Goal: Check status

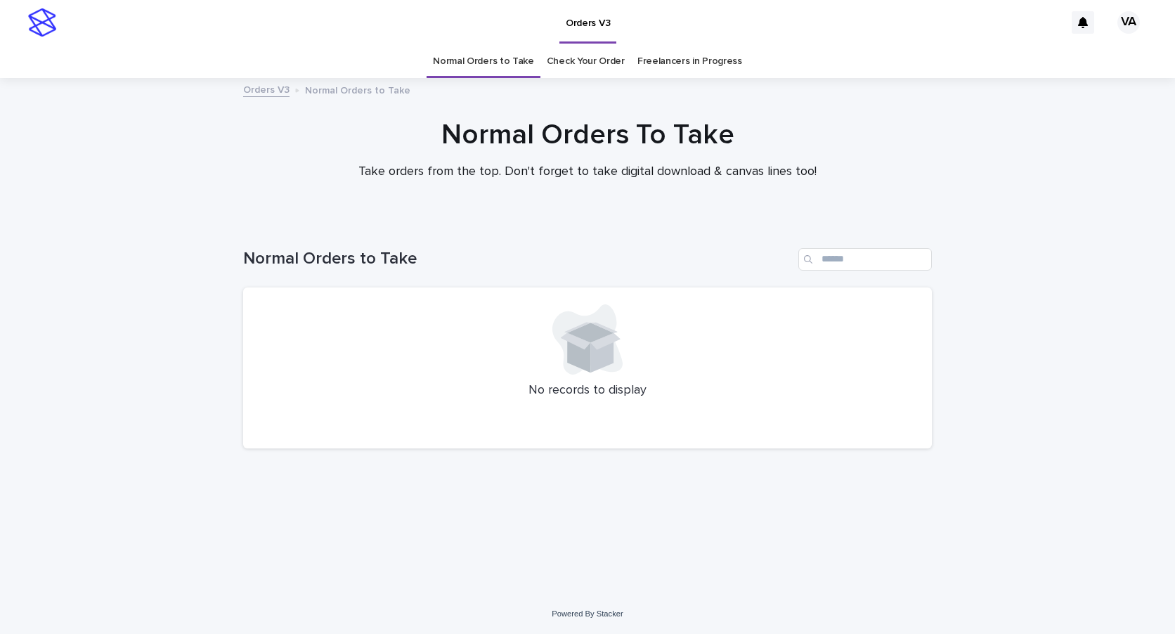
click at [596, 58] on link "Check Your Order" at bounding box center [586, 61] width 78 height 33
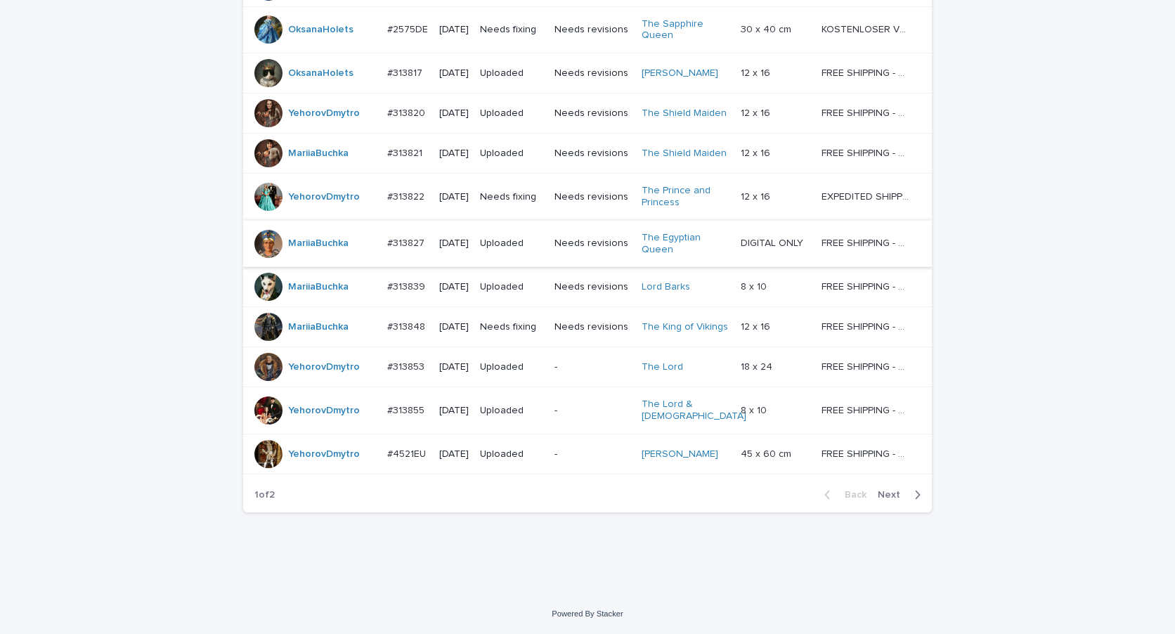
scroll to position [1221, 0]
click at [894, 501] on button "Next" at bounding box center [902, 494] width 60 height 13
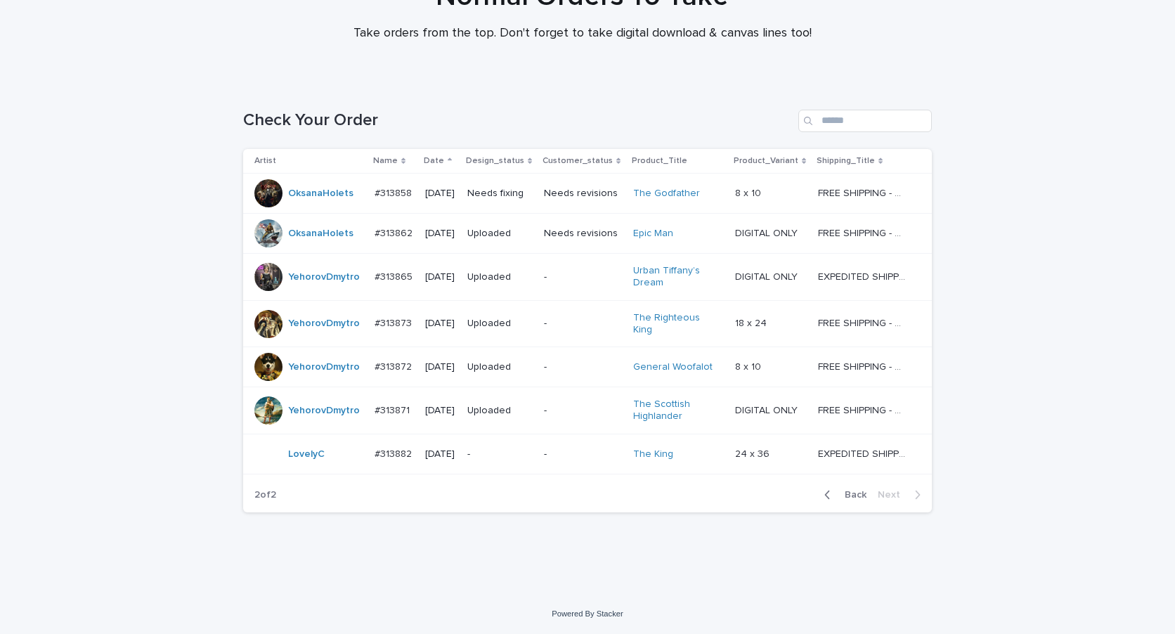
scroll to position [131, 0]
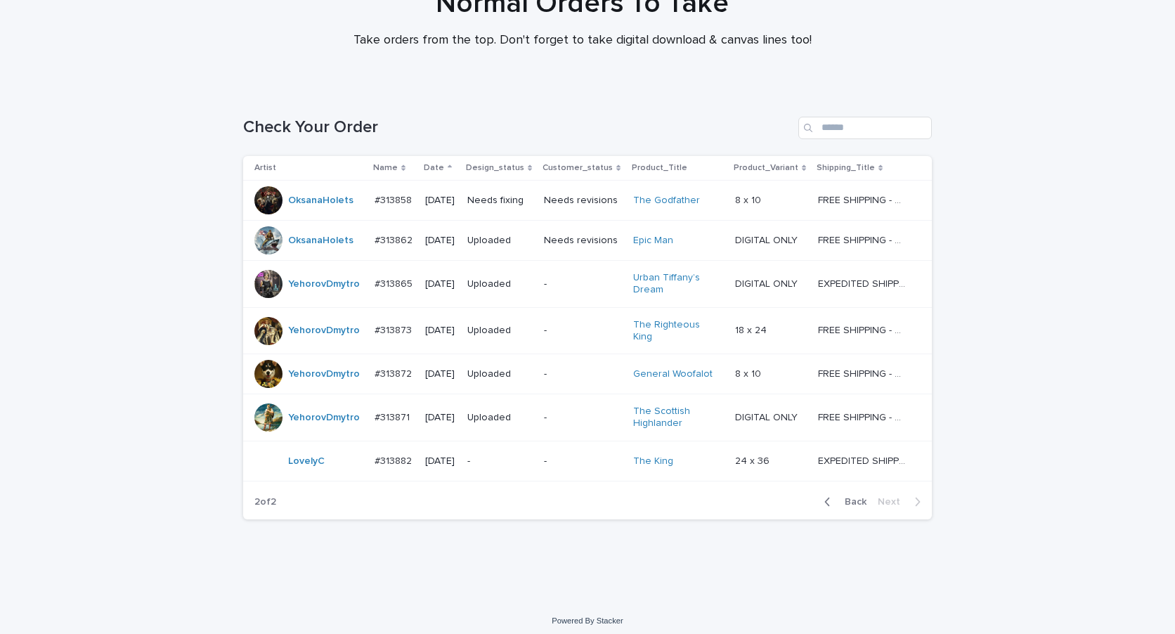
click at [850, 500] on button "Back" at bounding box center [842, 501] width 59 height 13
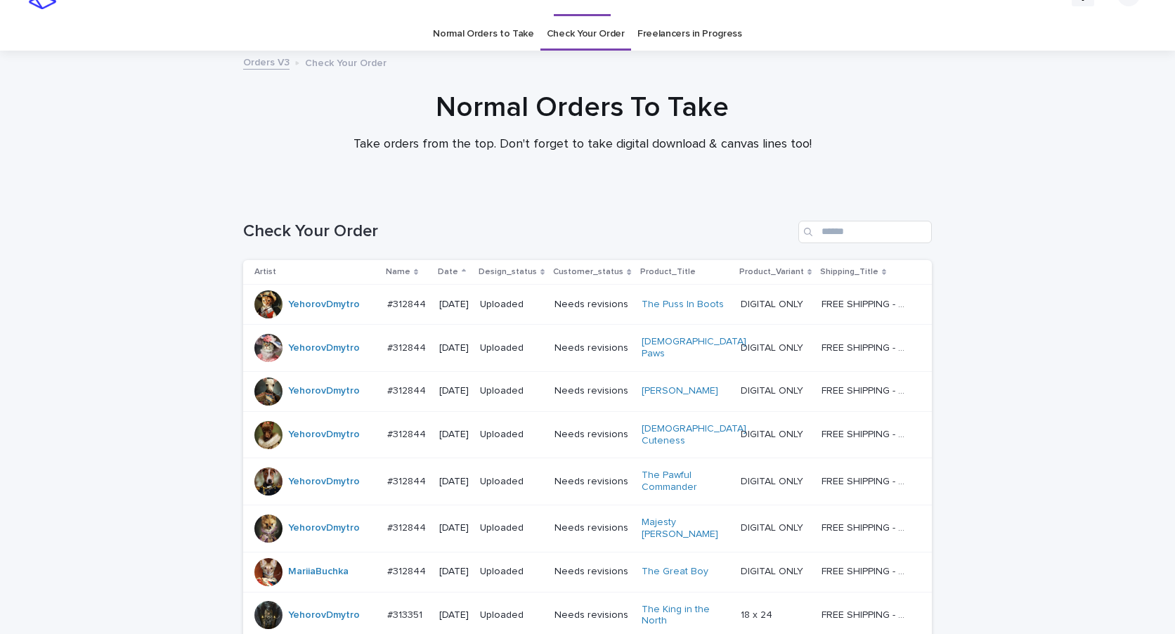
scroll to position [27, 0]
click at [875, 228] on input "Search" at bounding box center [864, 232] width 133 height 22
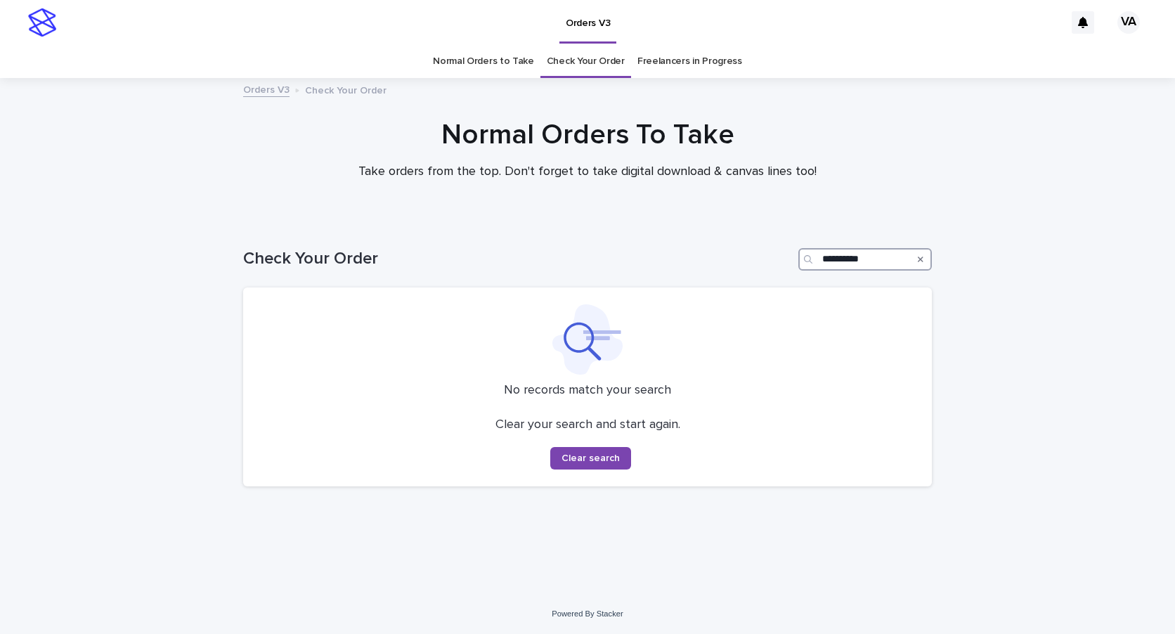
type input "**********"
click at [928, 251] on div "Search" at bounding box center [920, 259] width 22 height 22
click at [917, 262] on div "Search" at bounding box center [920, 259] width 22 height 22
click at [923, 256] on div "Search" at bounding box center [920, 259] width 22 height 22
click at [922, 261] on icon "Search" at bounding box center [921, 259] width 6 height 8
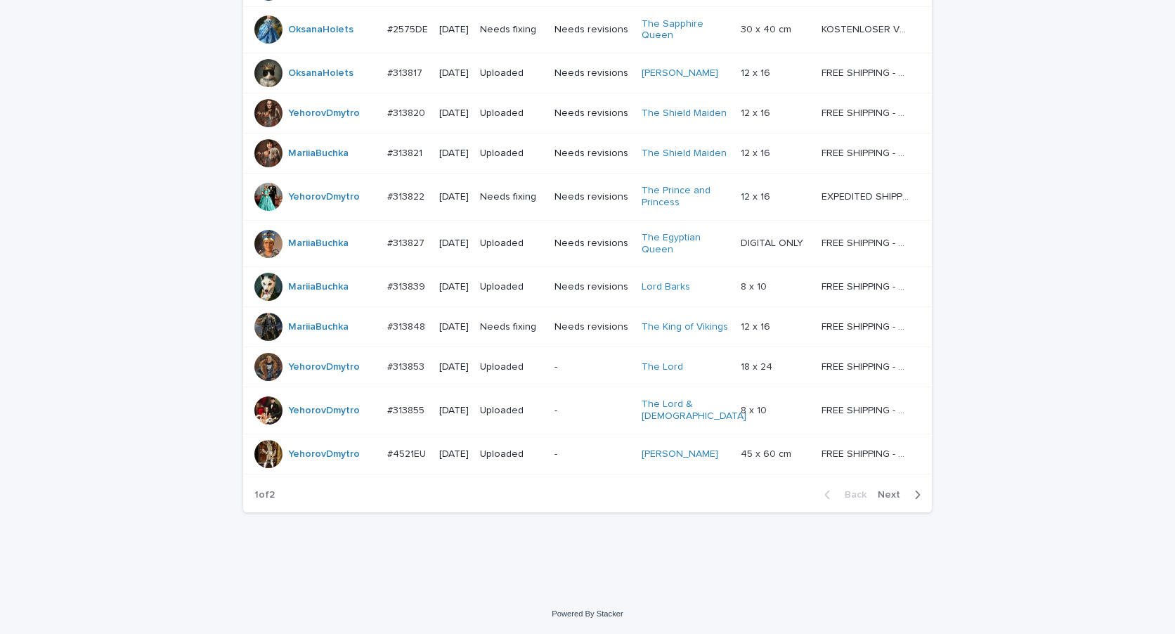
scroll to position [1221, 0]
click at [878, 498] on span "Next" at bounding box center [893, 495] width 31 height 10
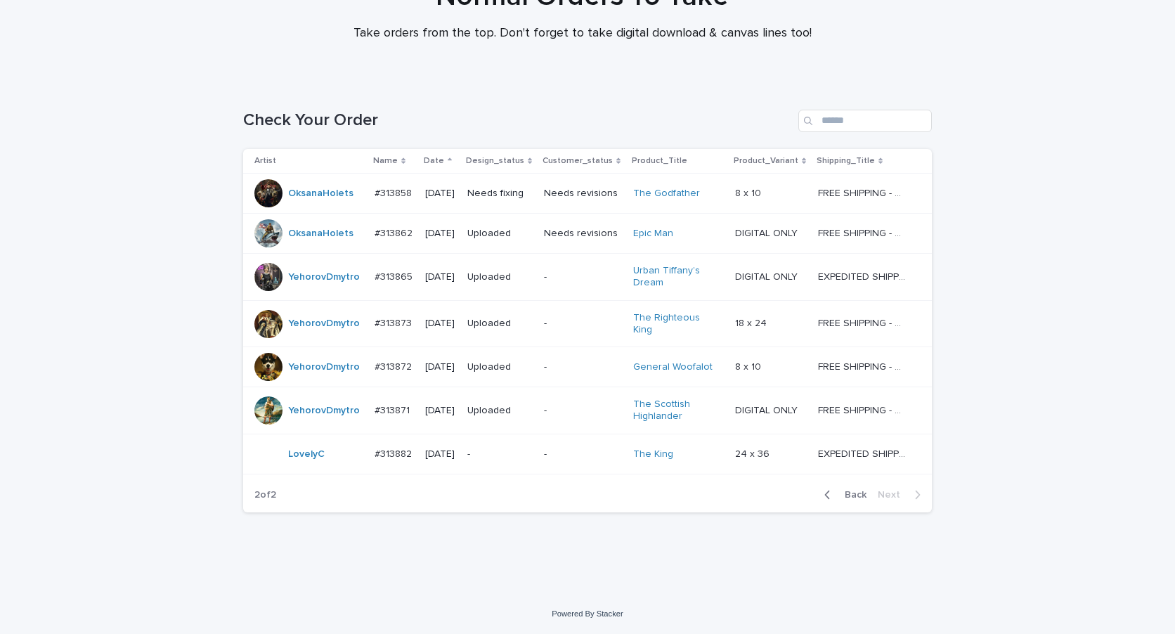
scroll to position [131, 0]
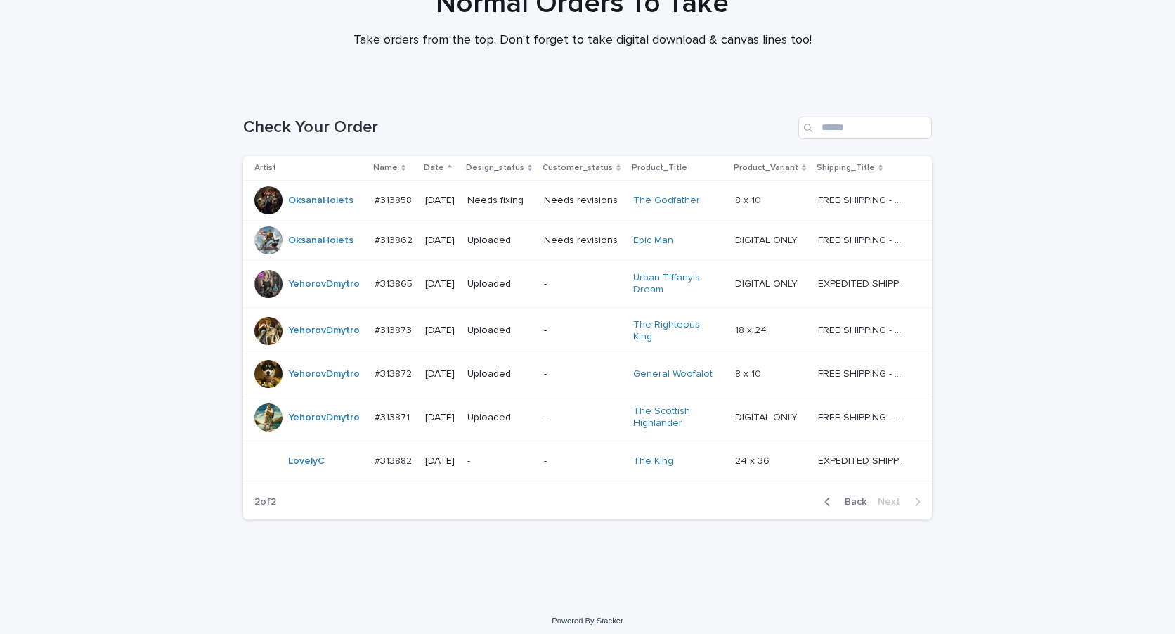
click at [840, 497] on span "Back" at bounding box center [851, 502] width 30 height 10
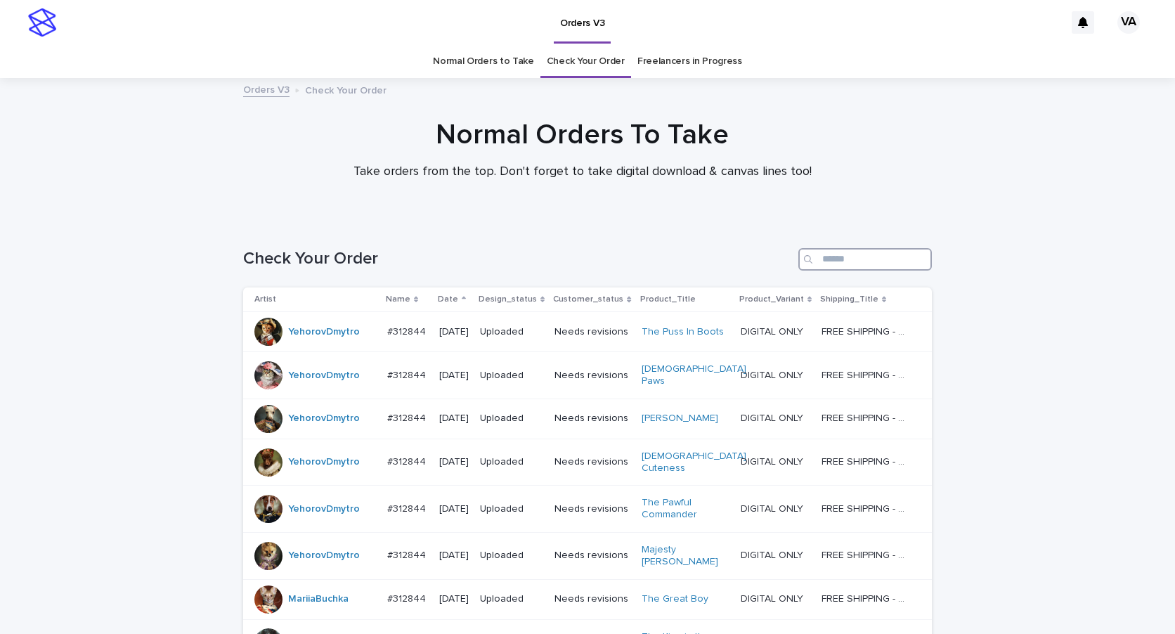
click at [869, 269] on input "Search" at bounding box center [864, 259] width 133 height 22
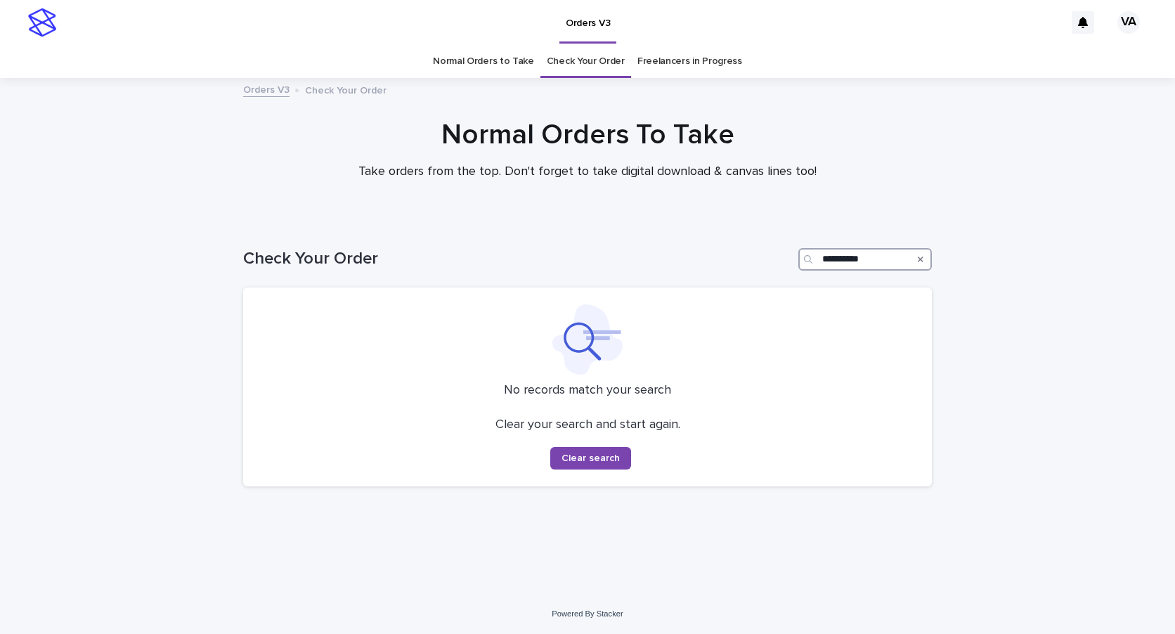
drag, startPoint x: 877, startPoint y: 249, endPoint x: 659, endPoint y: 280, distance: 220.0
click at [659, 280] on div "**********" at bounding box center [587, 253] width 689 height 67
type input "**********"
click at [453, 61] on link "Normal Orders to Take" at bounding box center [483, 61] width 101 height 33
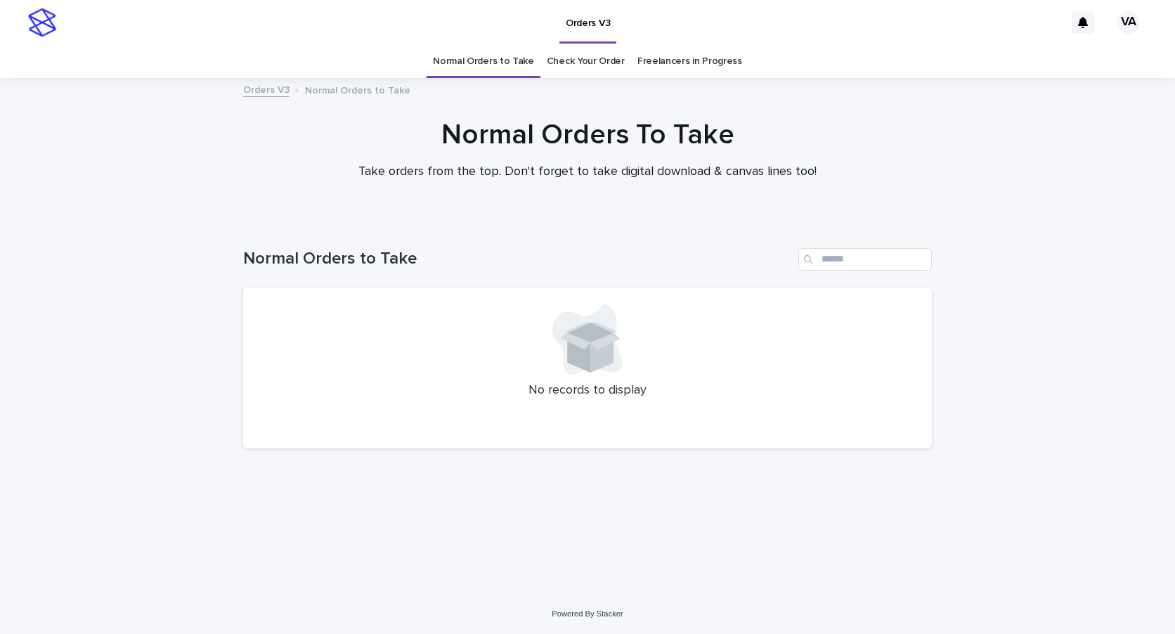
click at [618, 67] on link "Check Your Order" at bounding box center [586, 61] width 78 height 33
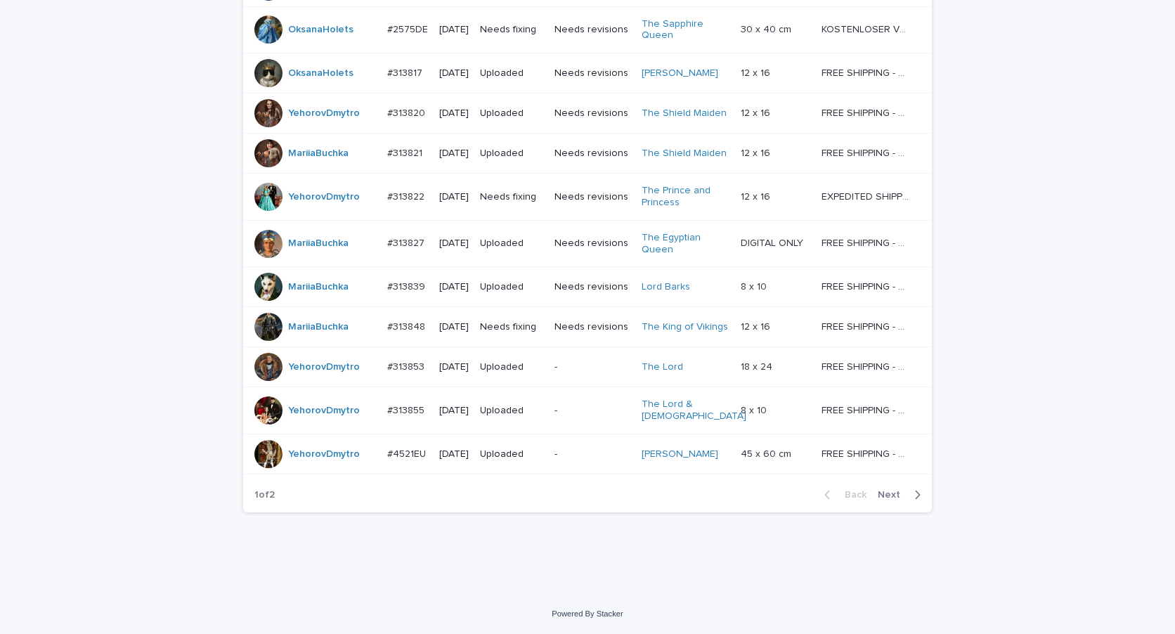
scroll to position [1221, 0]
click at [872, 491] on button "Next" at bounding box center [902, 494] width 60 height 13
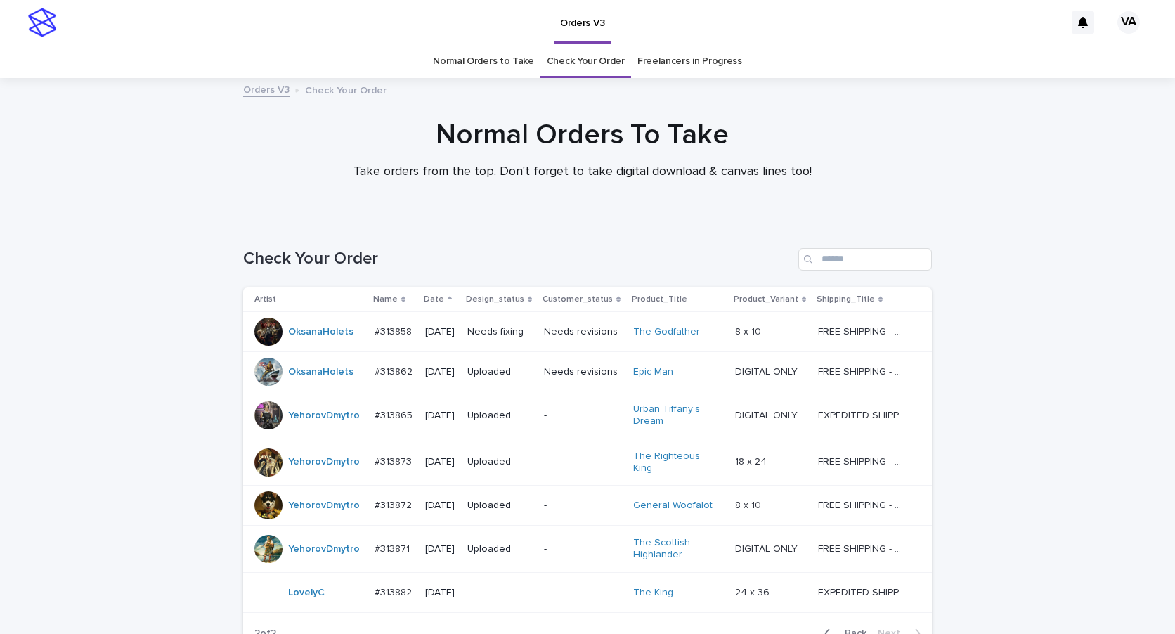
click at [485, 58] on link "Normal Orders to Take" at bounding box center [483, 61] width 101 height 33
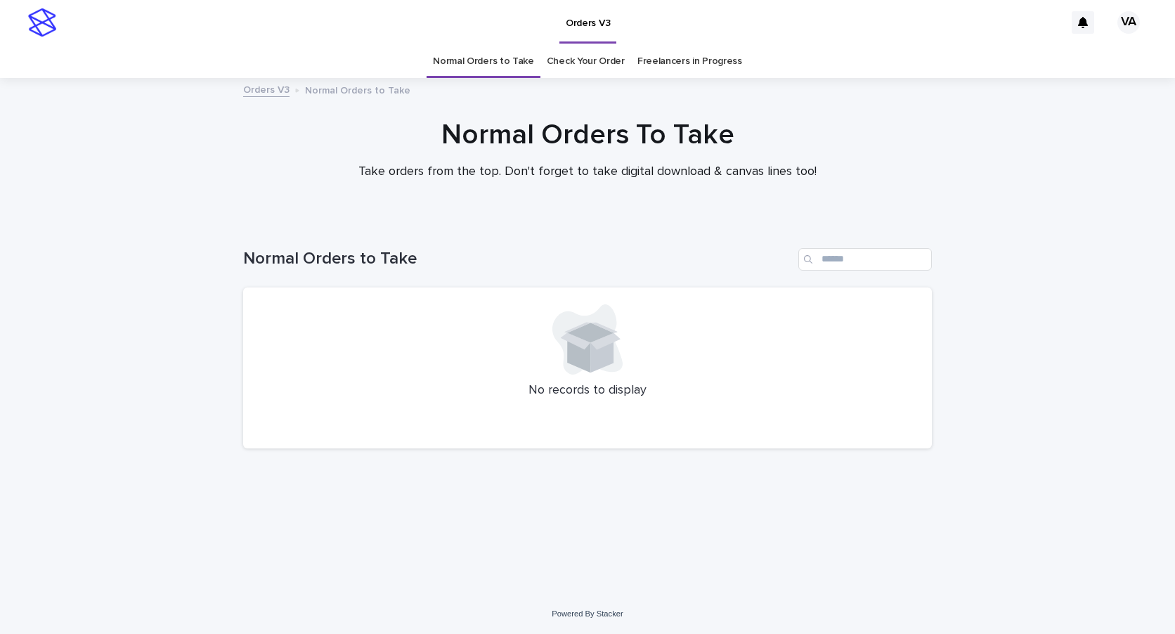
click at [566, 65] on link "Check Your Order" at bounding box center [586, 61] width 78 height 33
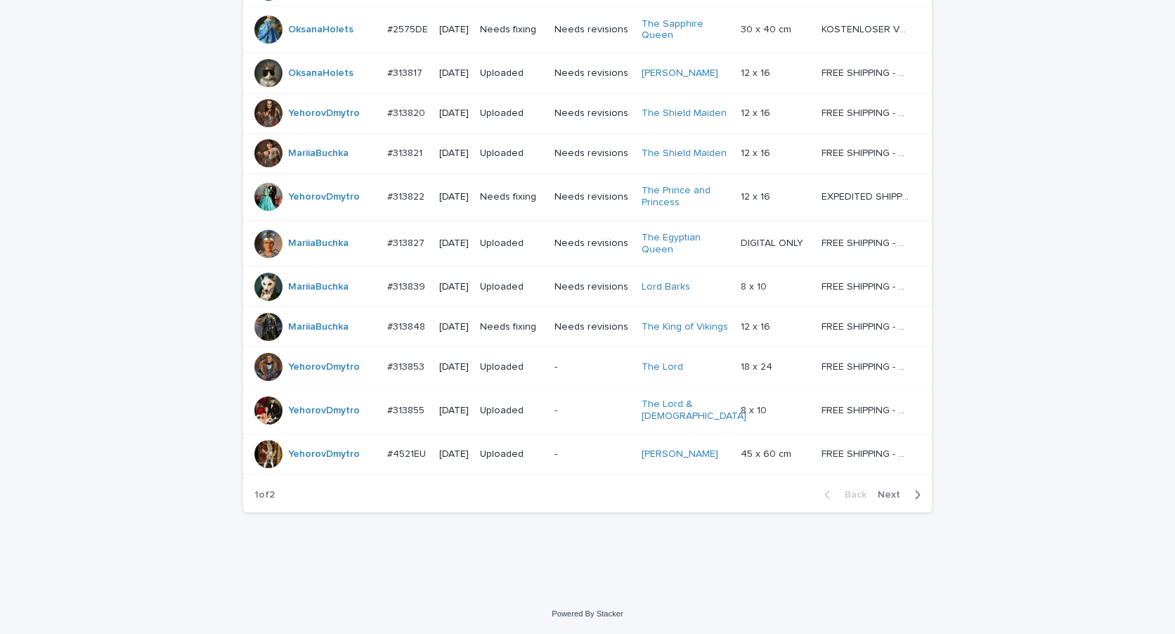
scroll to position [1221, 0]
click at [882, 491] on span "Next" at bounding box center [893, 495] width 31 height 10
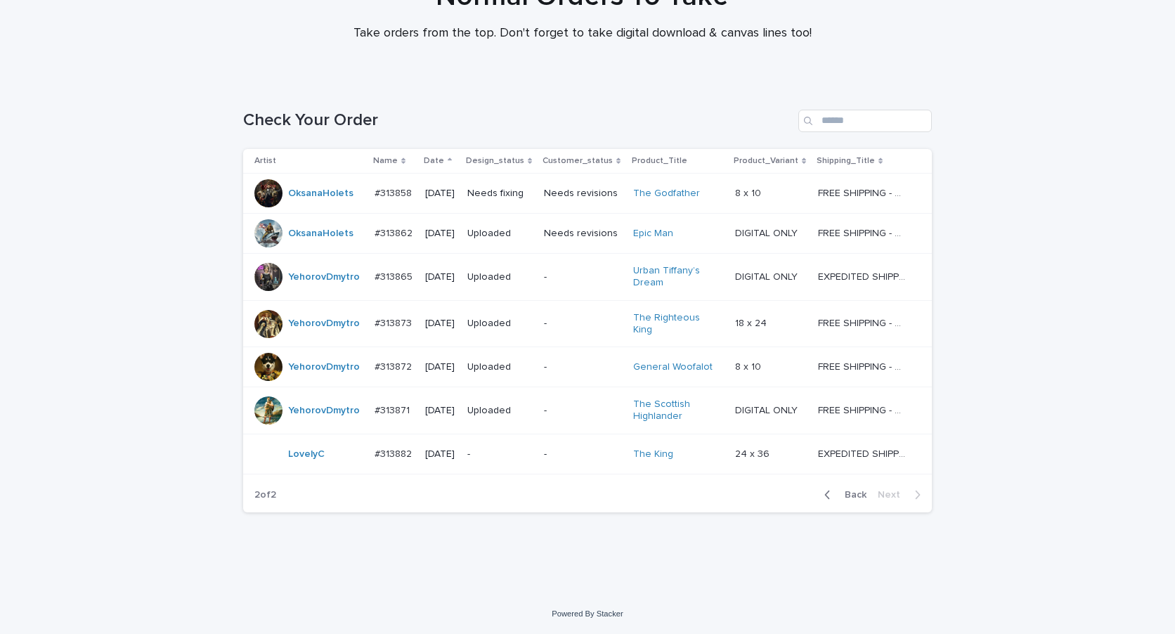
scroll to position [131, 0]
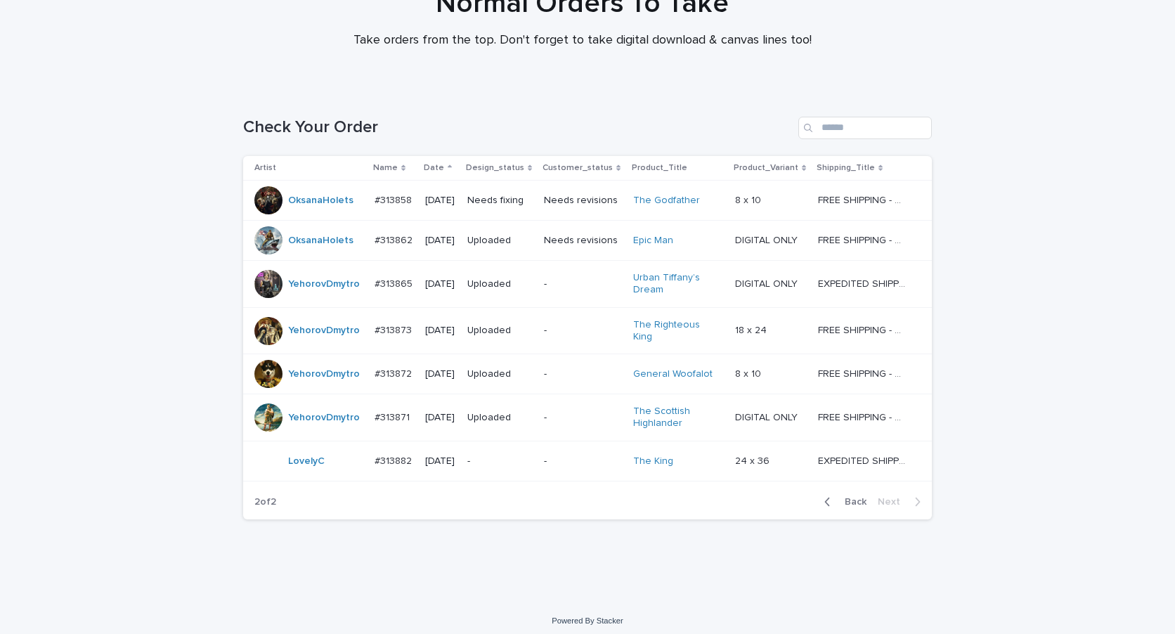
click at [552, 455] on p "-" at bounding box center [583, 461] width 78 height 12
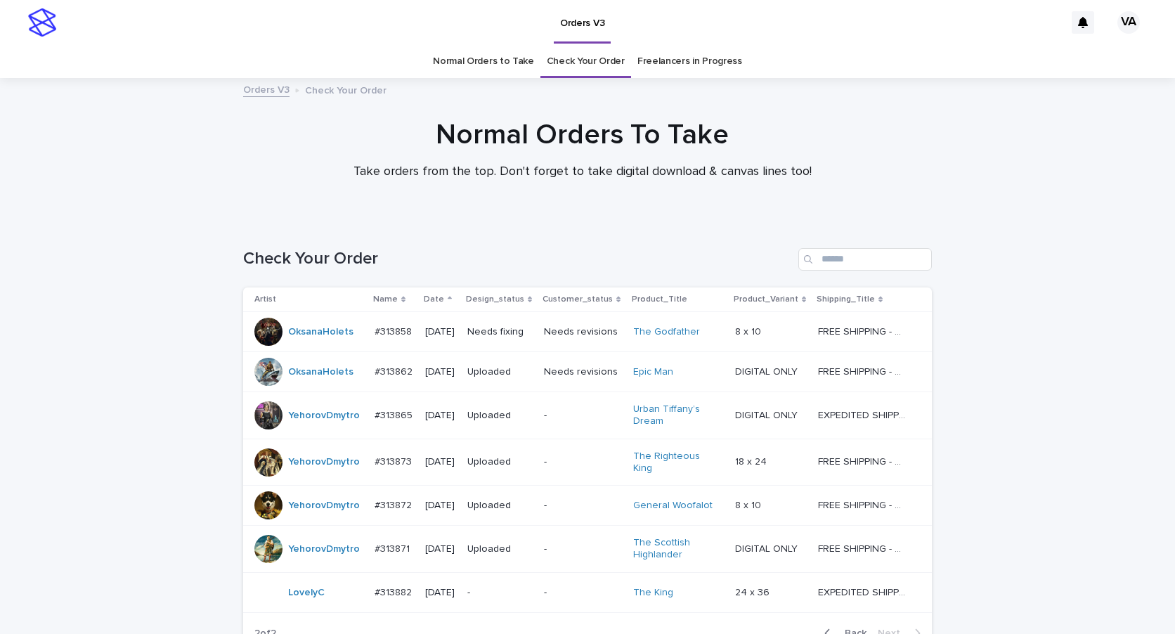
scroll to position [45, 0]
